Goal: Task Accomplishment & Management: Manage account settings

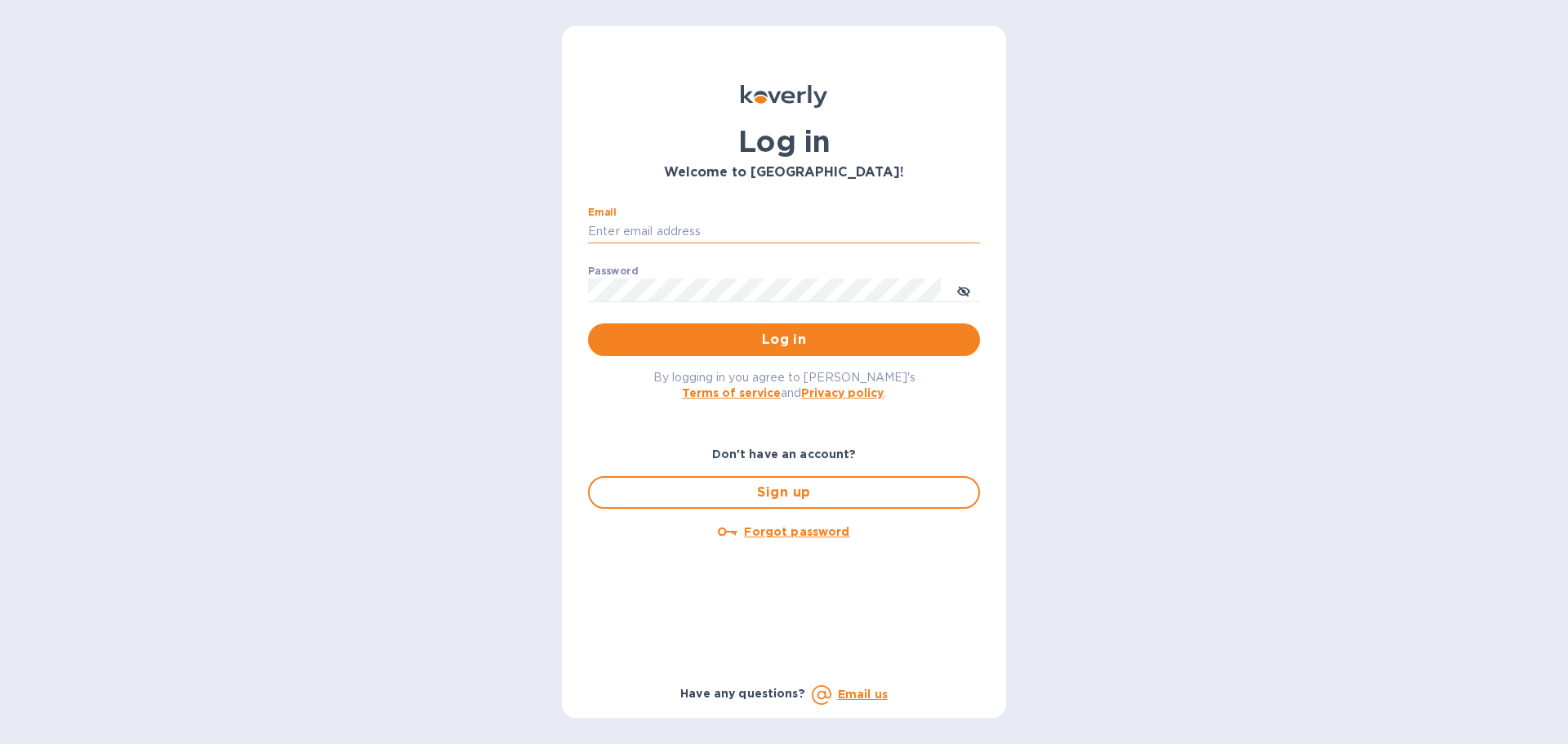
click at [639, 228] on input "Email" at bounding box center [784, 232] width 392 height 25
type input "accounts@customs.direct"
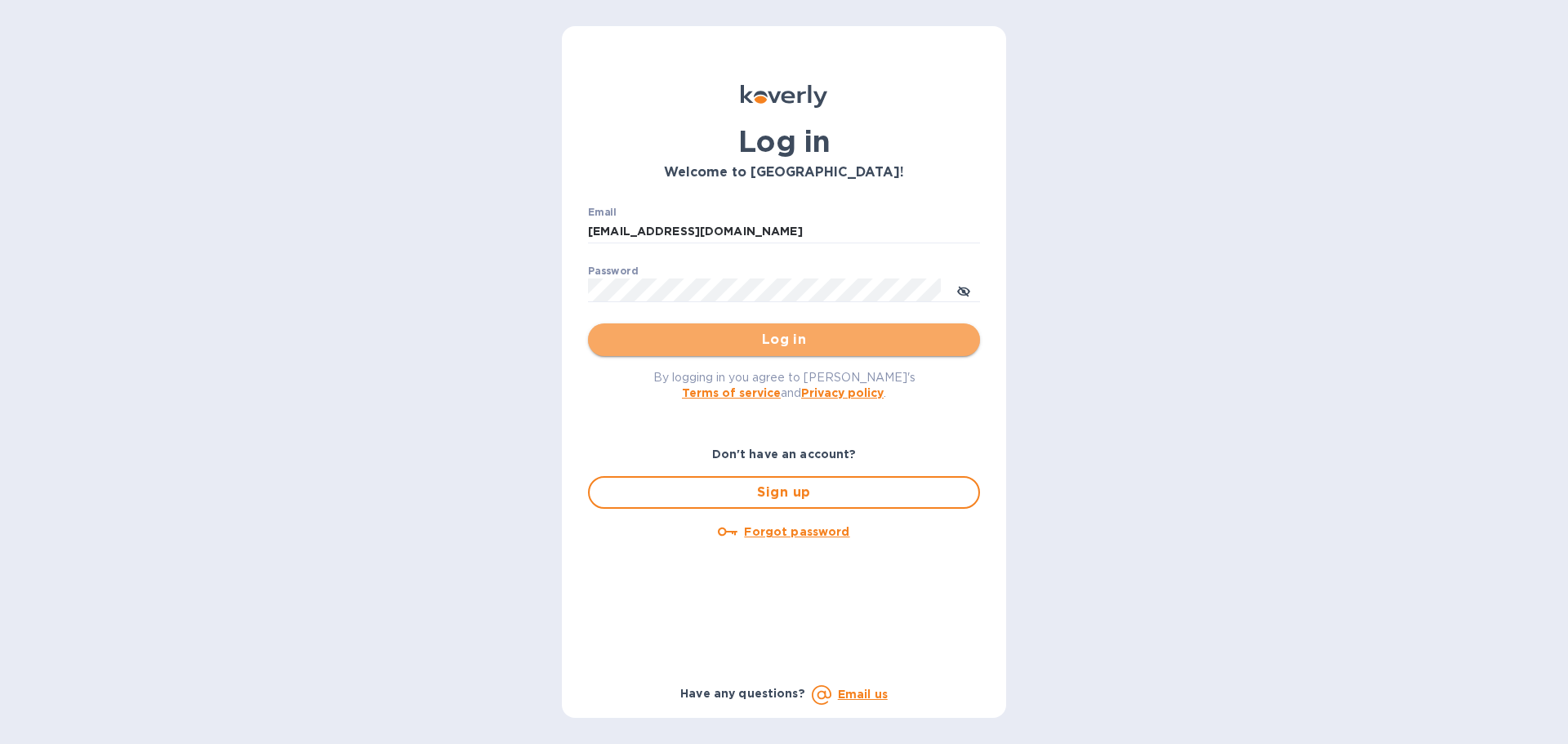
click at [769, 342] on span "Log in" at bounding box center [784, 339] width 365 height 19
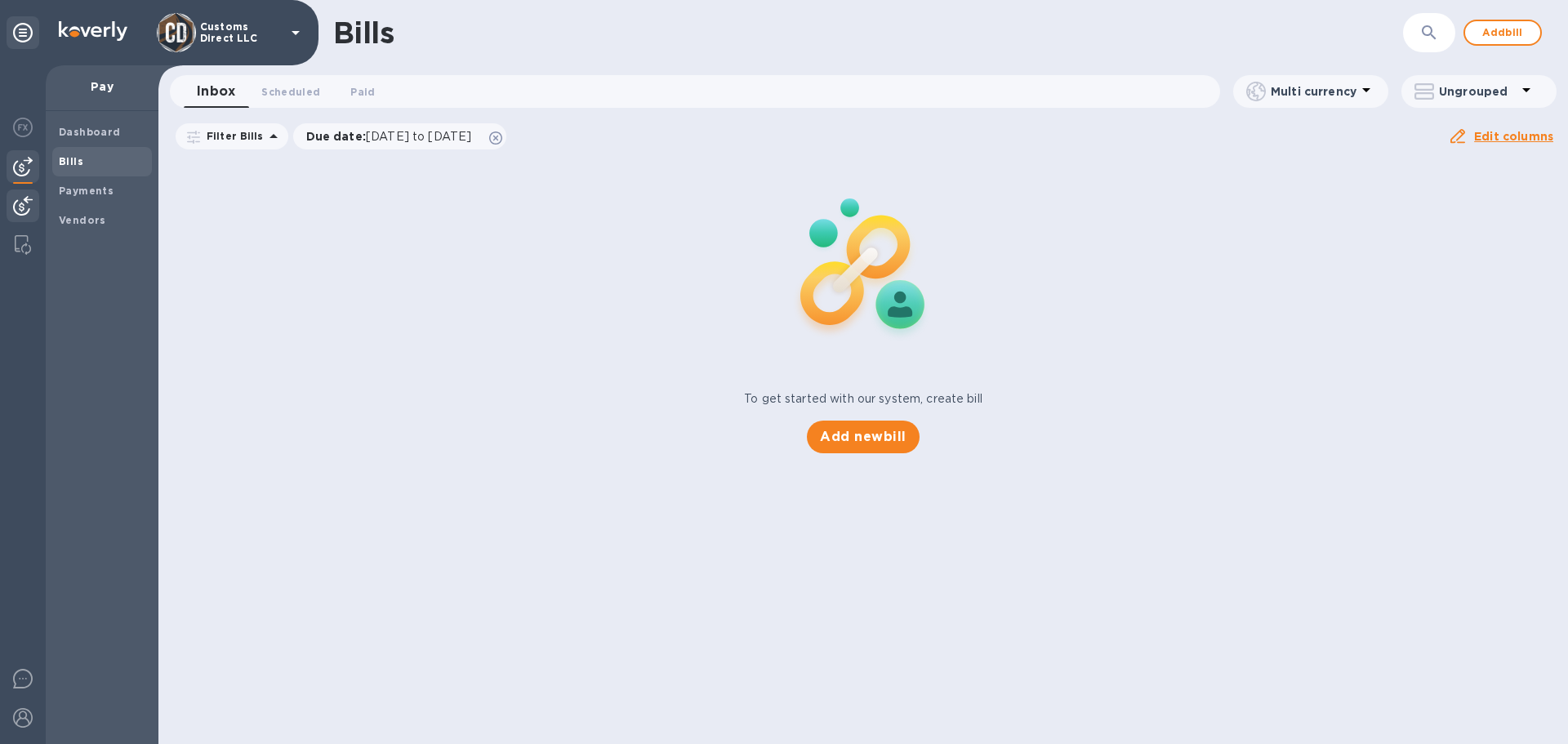
click at [23, 202] on img at bounding box center [23, 206] width 19 height 19
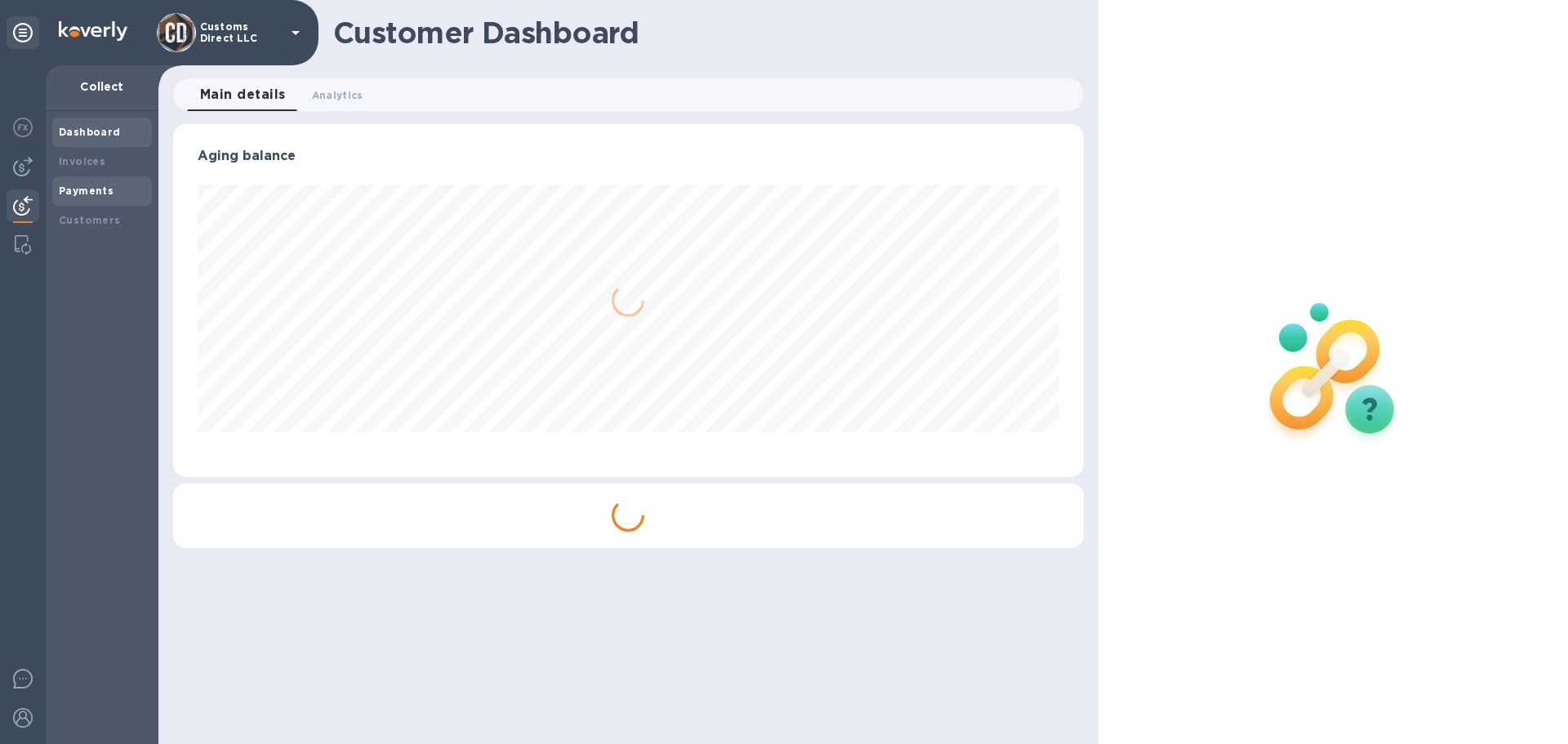
scroll to position [353, 910]
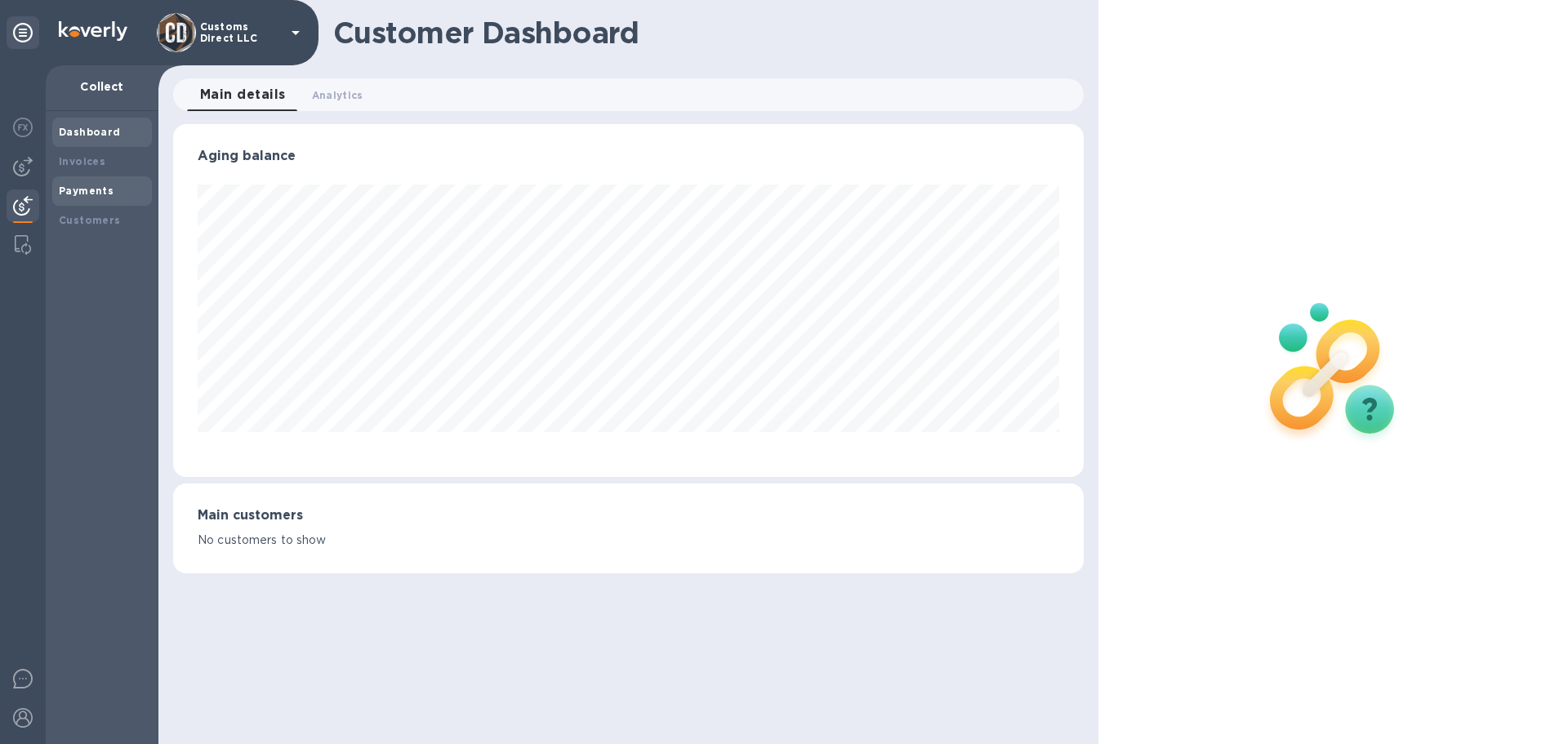
click at [103, 188] on b "Payments" at bounding box center [86, 191] width 54 height 12
